Goal: Information Seeking & Learning: Learn about a topic

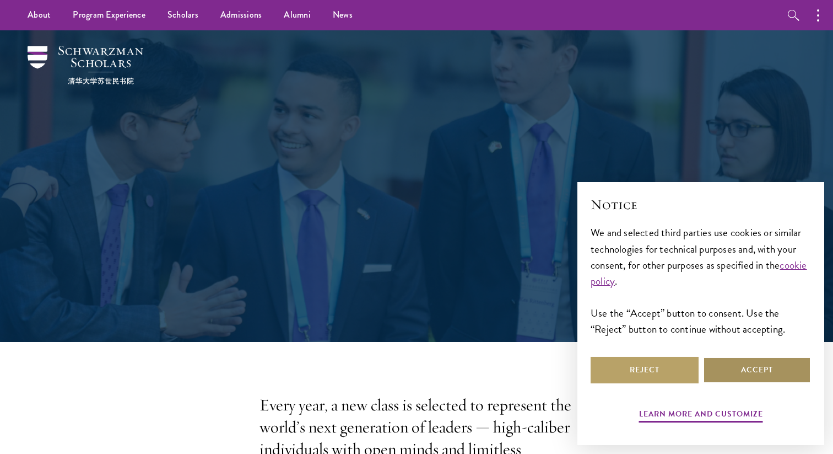
click at [470, 376] on button "Accept" at bounding box center [757, 370] width 108 height 26
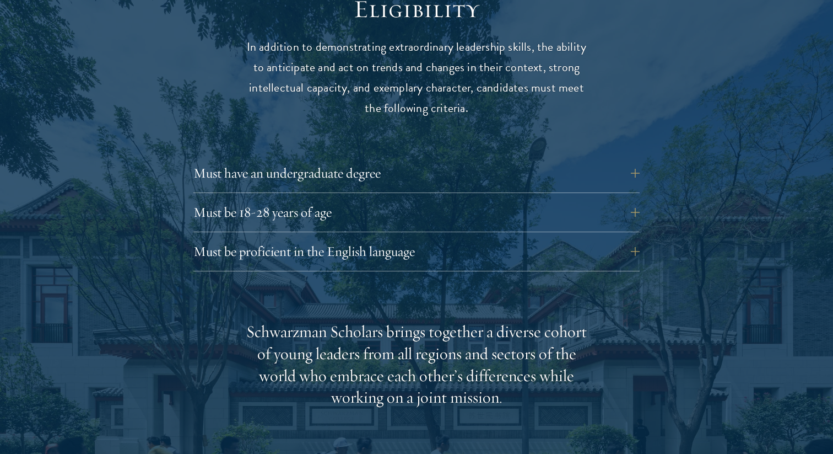
scroll to position [1479, 0]
click at [383, 238] on button "Must be proficient in the English language" at bounding box center [425, 251] width 446 height 26
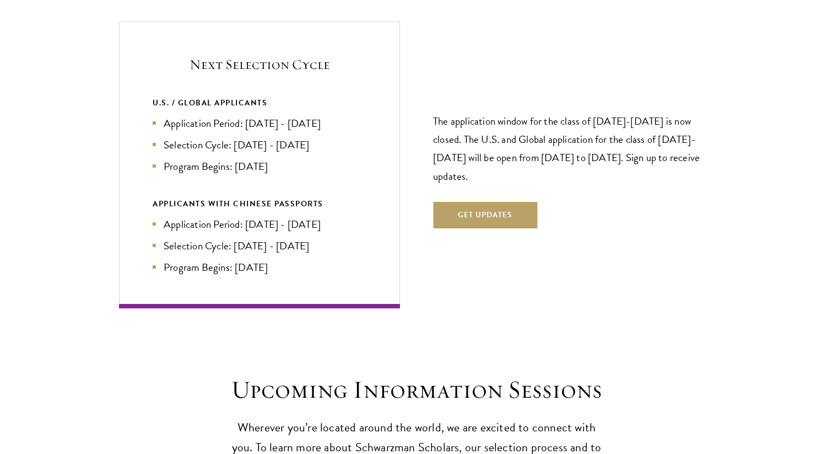
scroll to position [2678, 0]
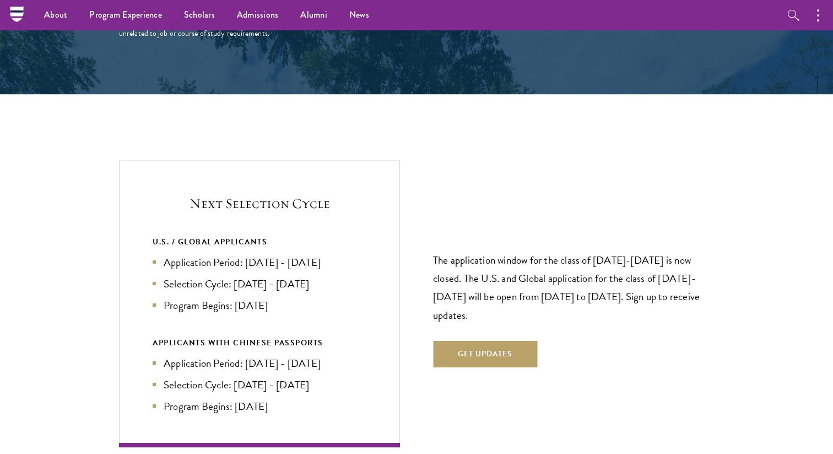
scroll to position [2167, 0]
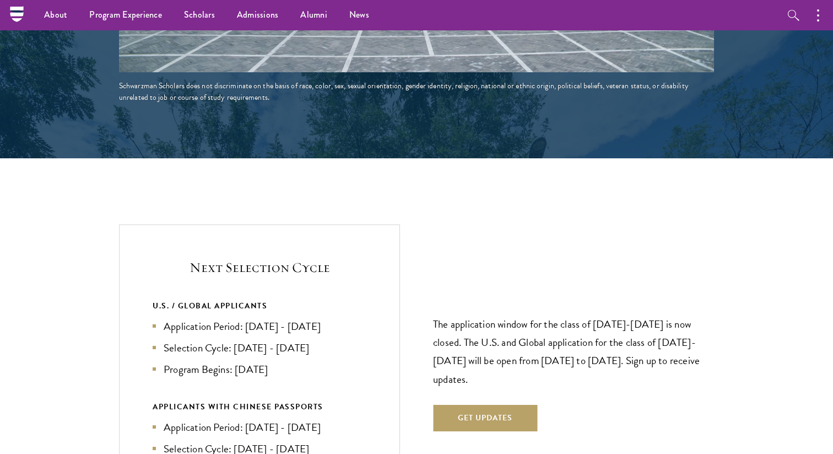
click at [18, 13] on nav "About Overview Leadership Donors Program Experience Overview Curriculum Student…" at bounding box center [347, 15] width 660 height 30
click at [16, 20] on icon at bounding box center [17, 20] width 10 height 4
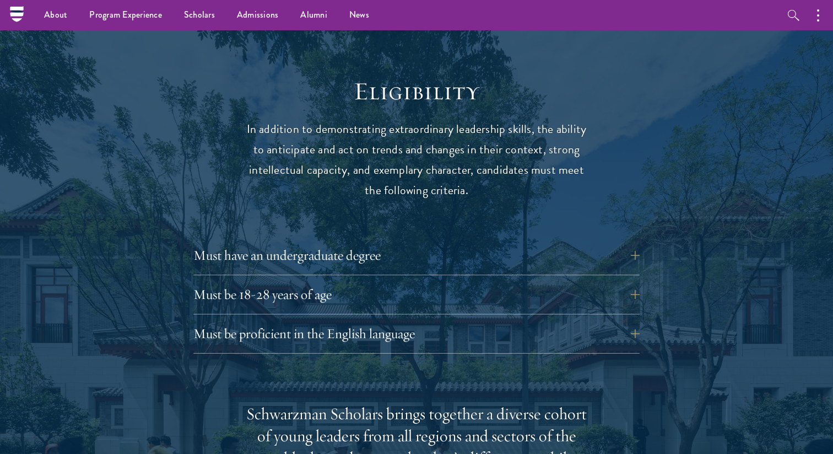
scroll to position [1391, 0]
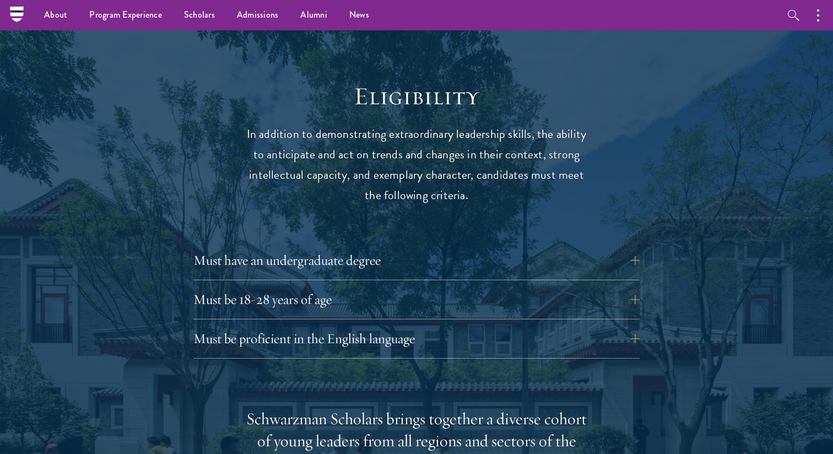
click at [400, 254] on div "Must have an undergraduate degree Applicants who are currently enrolled in unde…" at bounding box center [416, 263] width 446 height 33
click at [404, 247] on button "Must have an undergraduate degree" at bounding box center [425, 260] width 446 height 26
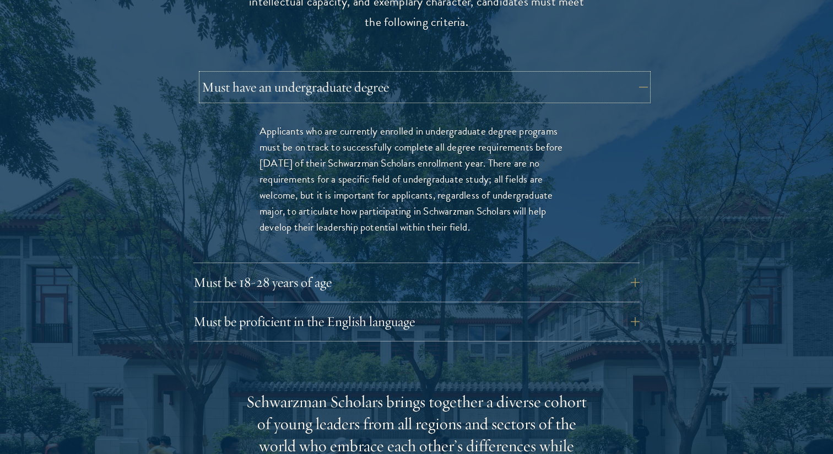
scroll to position [1599, 0]
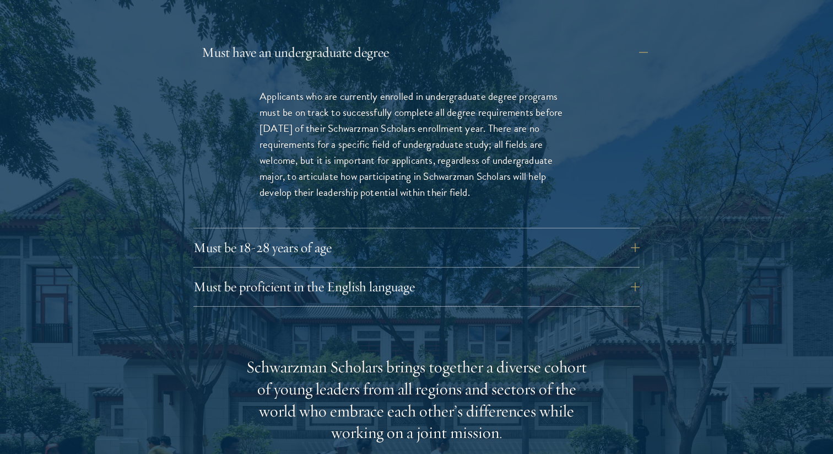
click at [404, 243] on div "Must be 18-28 years of age Candidates must be at least 18 but not yet 29 years …" at bounding box center [416, 250] width 446 height 33
